Goal: Communication & Community: Answer question/provide support

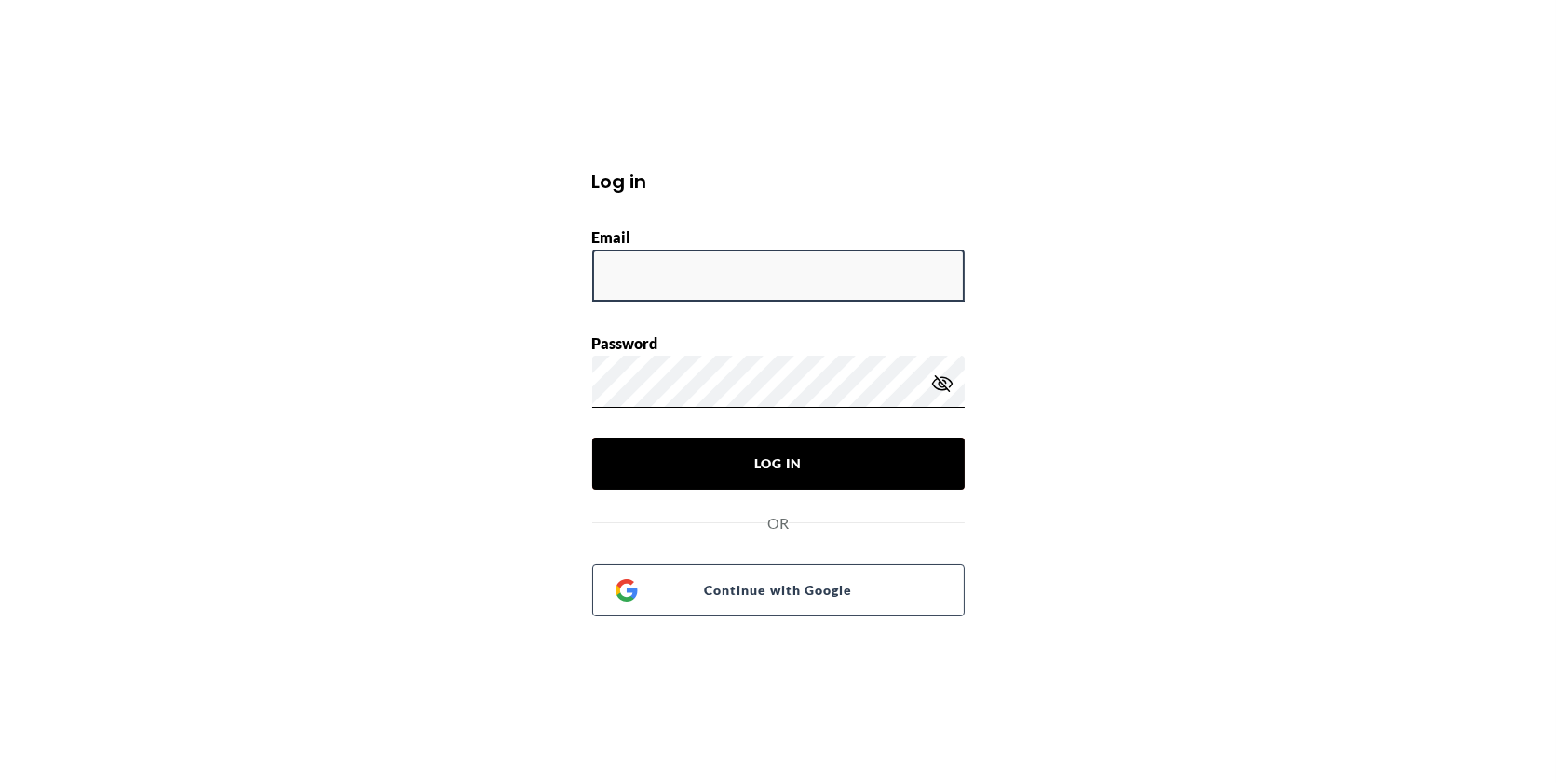
type input "behnam.fazili@wahi.com"
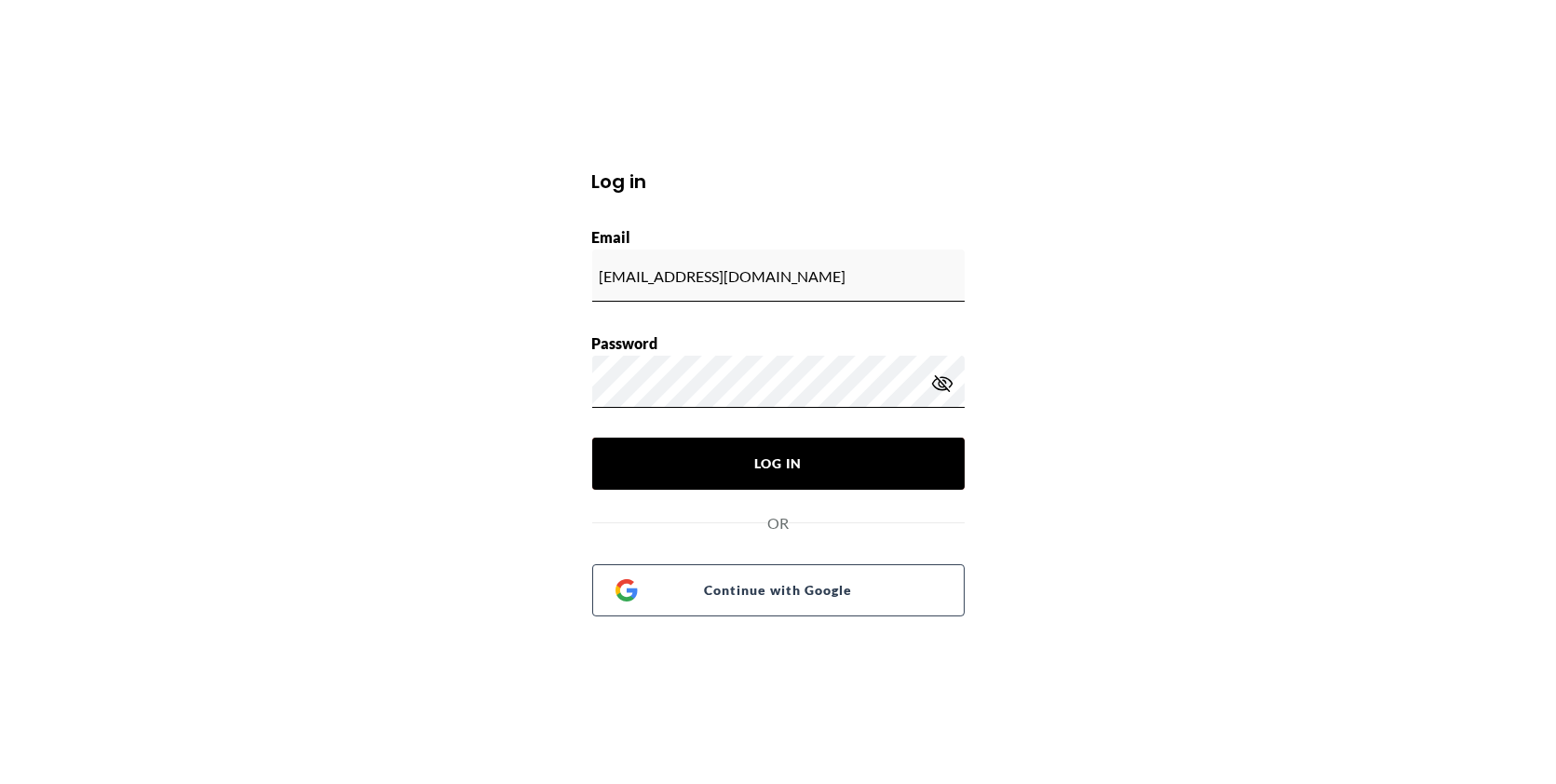
click at [849, 456] on button "Log In" at bounding box center [778, 464] width 373 height 52
